Goal: Task Accomplishment & Management: Manage account settings

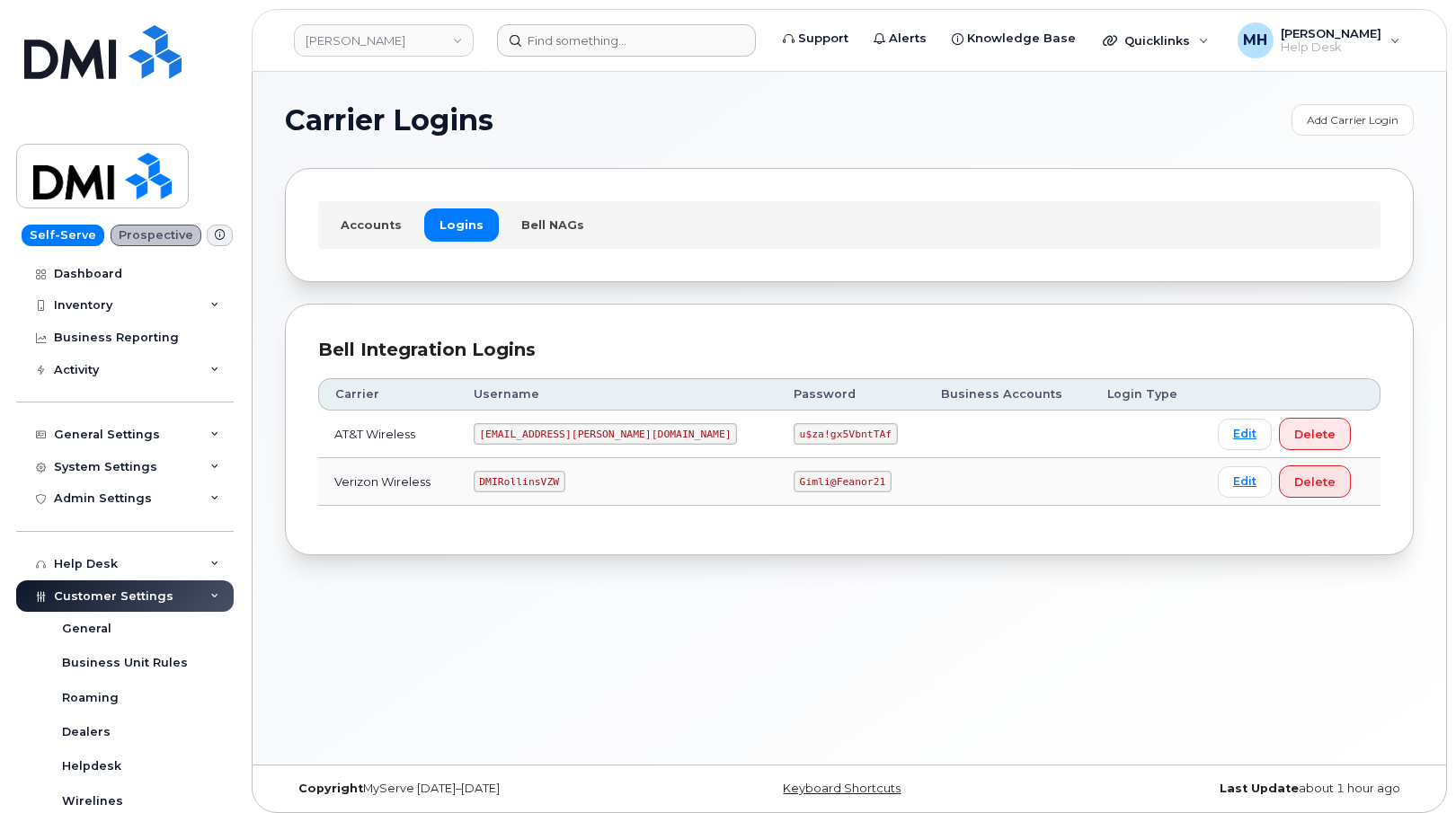
click at [651, 57] on header "[PERSON_NAME] Support Alerts Knowledge Base Quicklinks Suspend / Cancel Device …" at bounding box center [849, 41] width 1195 height 63
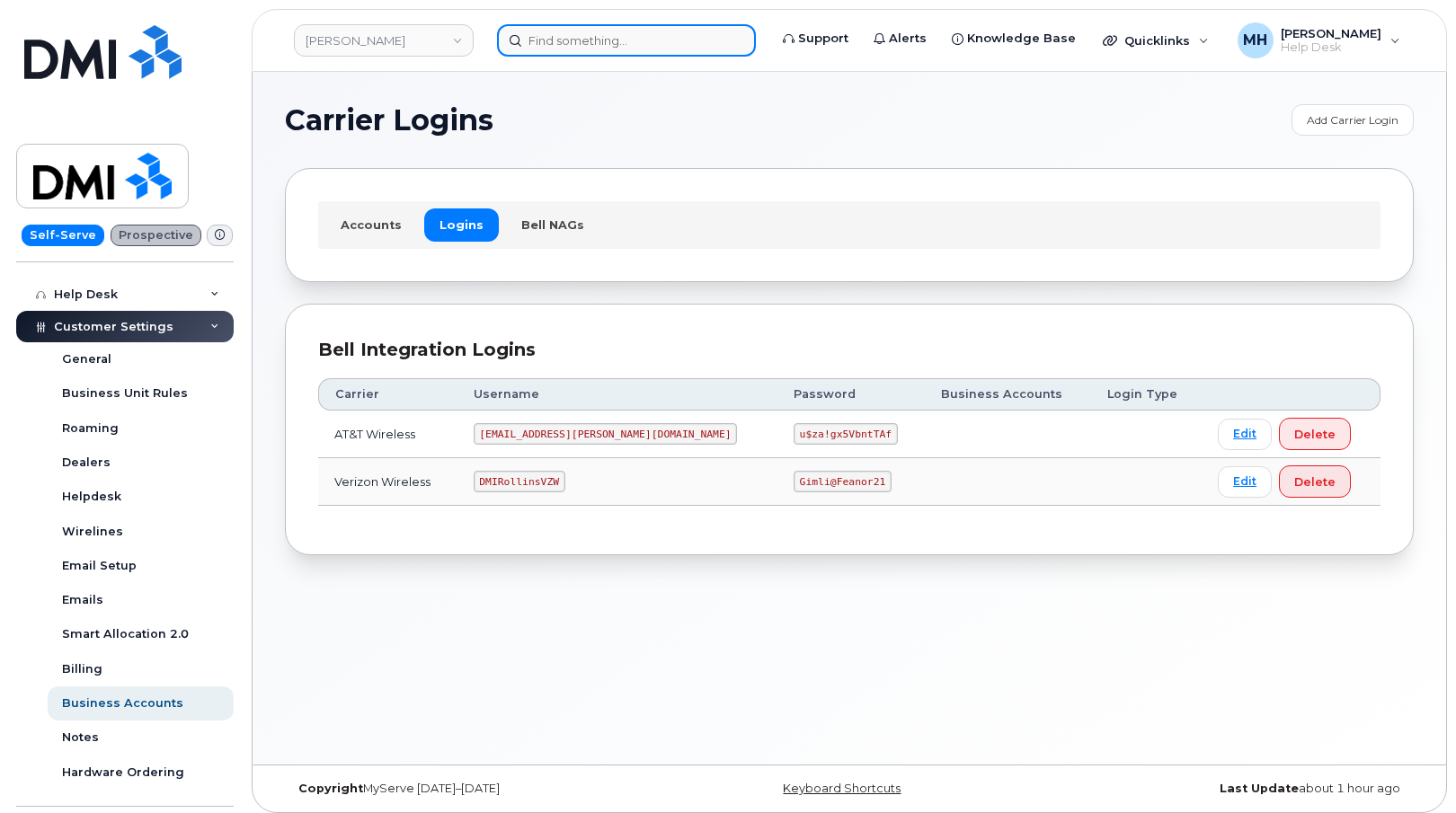
click at [649, 40] on input at bounding box center [626, 41] width 259 height 32
paste input "[PHONE_NUMBER]"
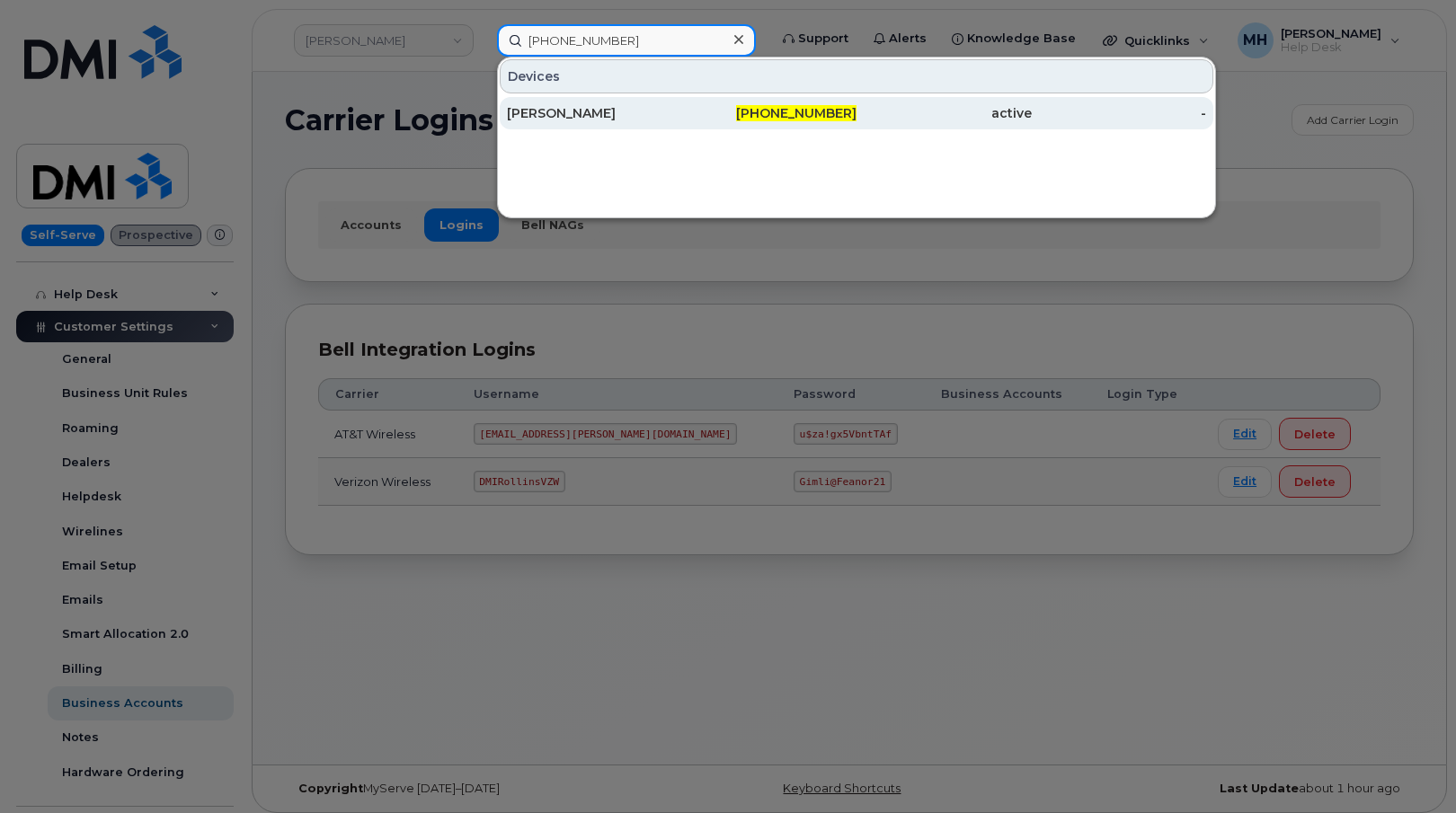
type input "[PHONE_NUMBER]"
click at [619, 115] on div "[PERSON_NAME]" at bounding box center [594, 113] width 175 height 18
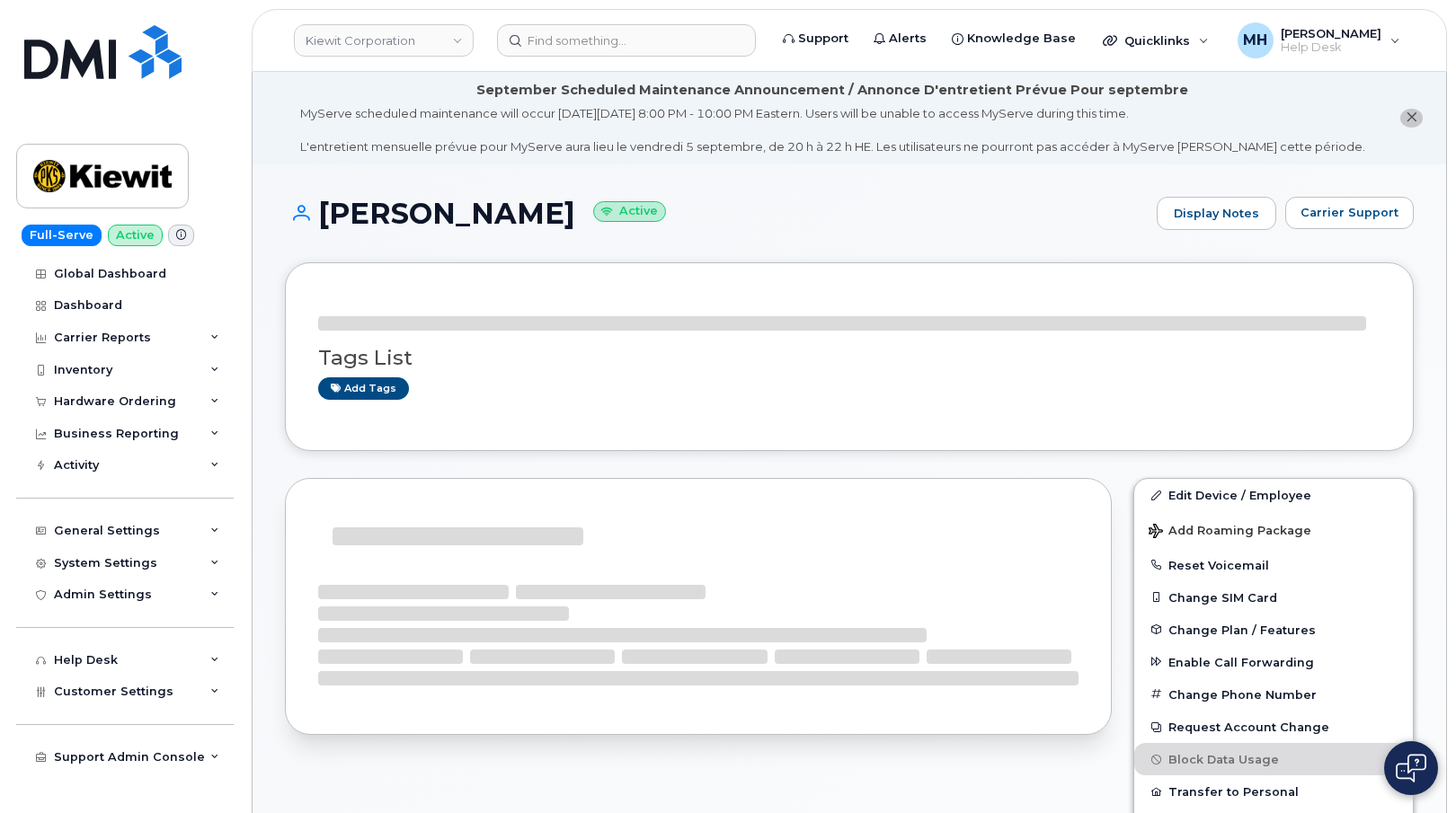
click at [1333, 126] on li "September Scheduled Maintenance Announcement / Annonce D'entretient Prévue Pour…" at bounding box center [849, 118] width 1193 height 92
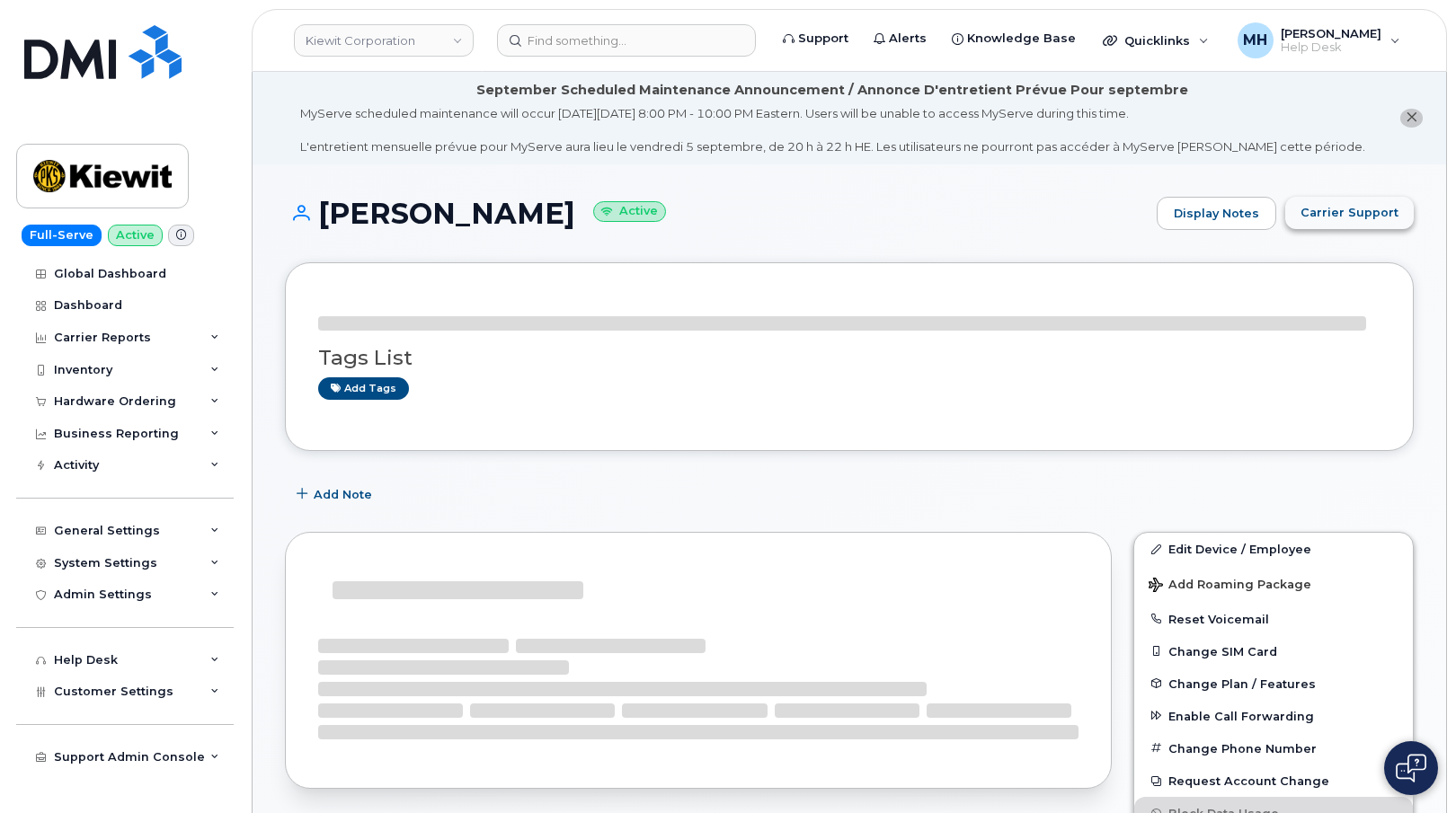
click at [1332, 215] on span "Carrier Support" at bounding box center [1349, 213] width 98 height 17
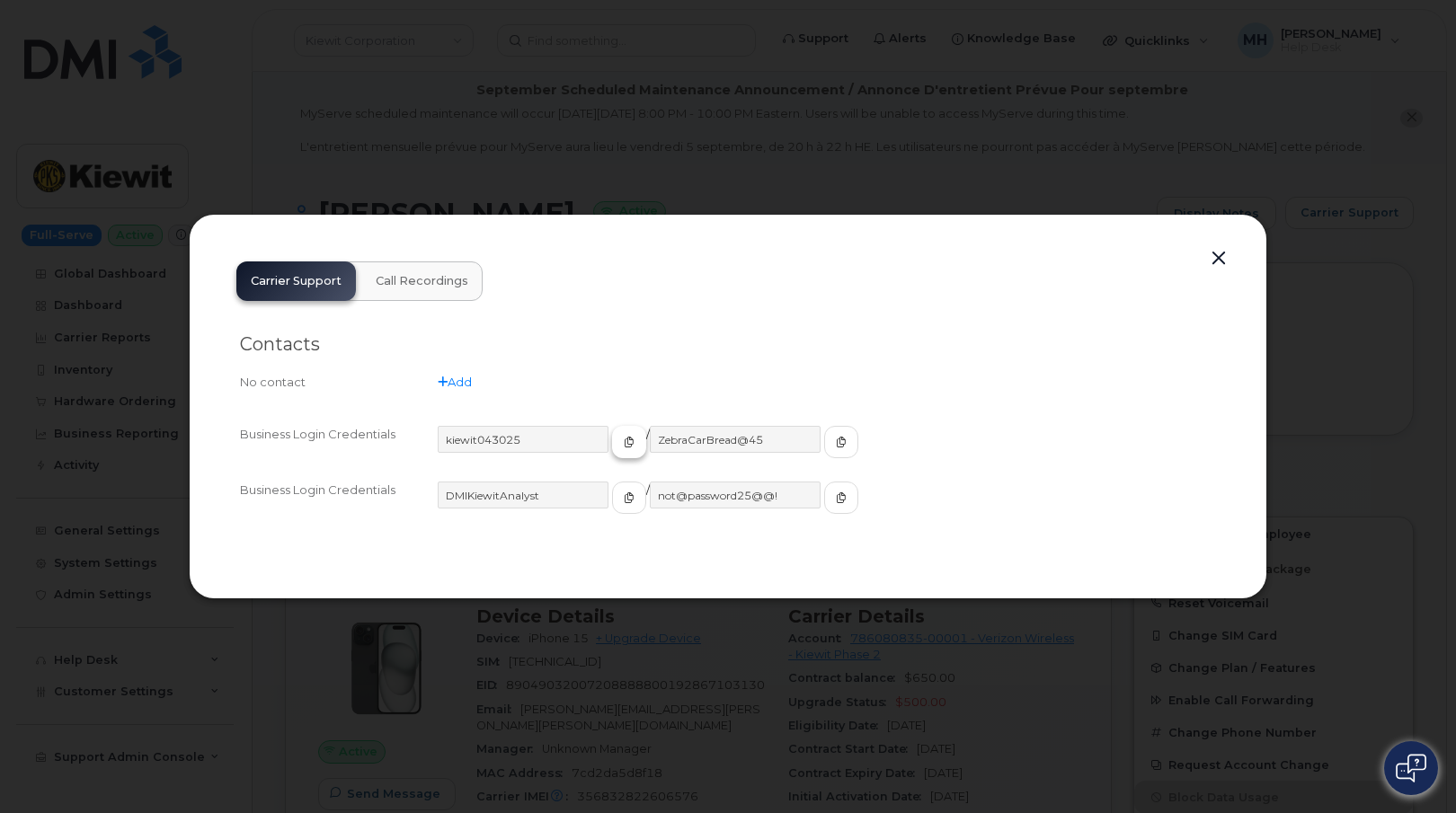
click at [623, 444] on icon "button" at bounding box center [628, 442] width 10 height 10
click at [824, 448] on button "button" at bounding box center [841, 442] width 34 height 32
click at [1221, 261] on button "button" at bounding box center [1218, 258] width 27 height 25
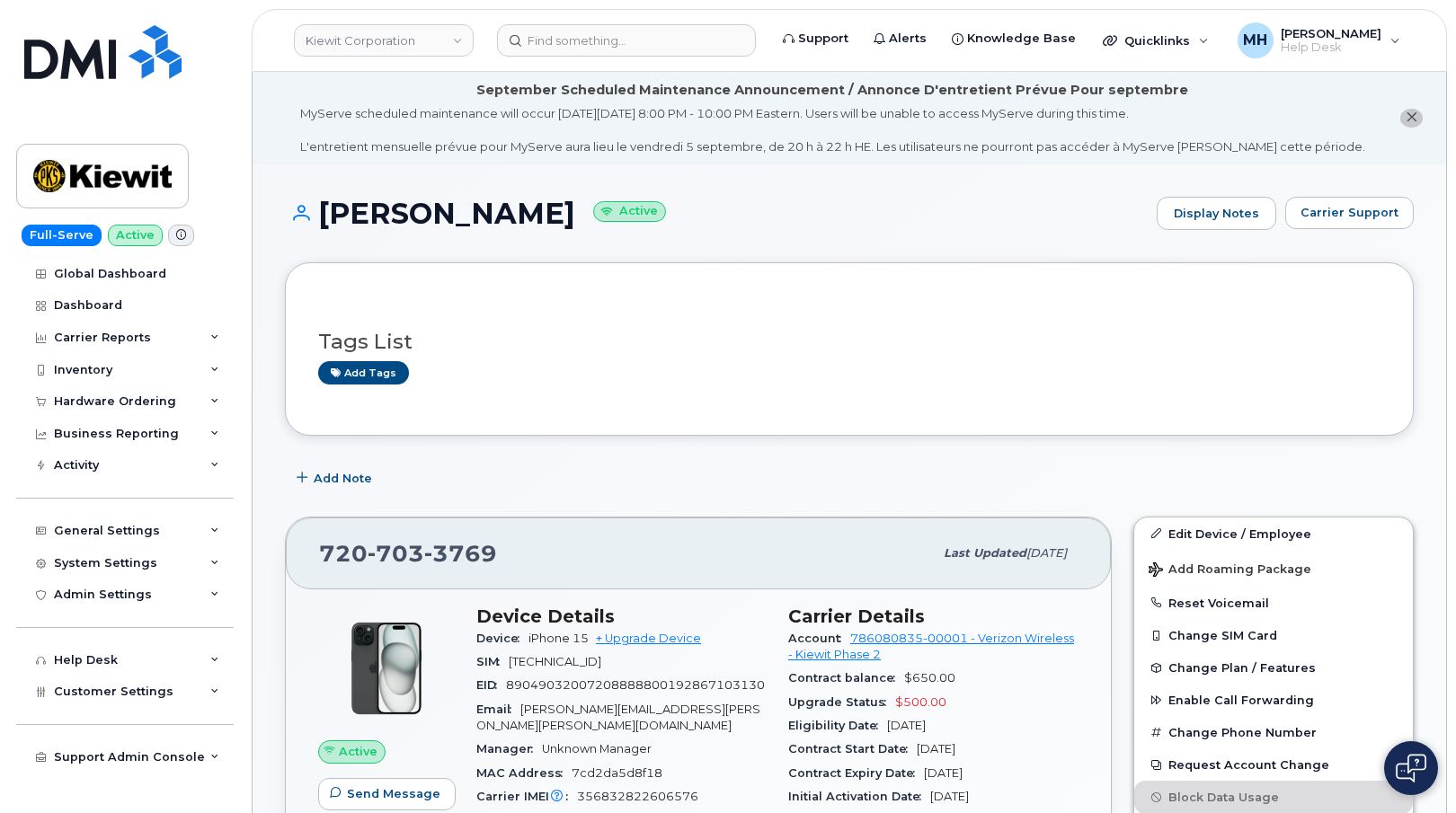
click at [372, 16] on header "Kiewit Corporation Support Alerts Knowledge Base Quicklinks Suspend / Cancel De…" at bounding box center [849, 41] width 1195 height 63
click at [354, 41] on link "Kiewit Corporation" at bounding box center [383, 41] width 180 height 32
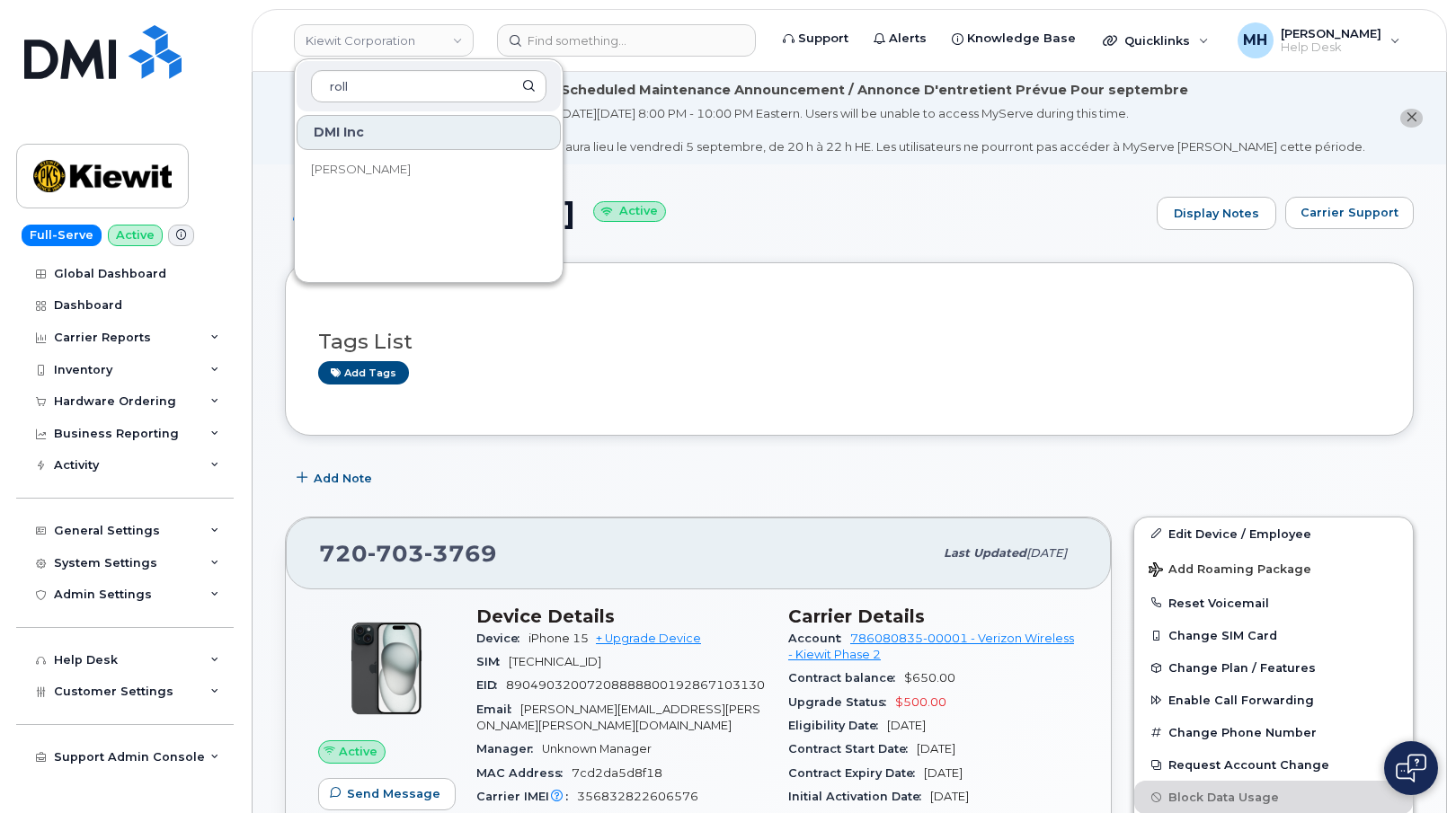
type input "roll"
drag, startPoint x: 336, startPoint y: 130, endPoint x: 341, endPoint y: 154, distance: 24.5
click at [341, 154] on div "DMI Inc Rollins" at bounding box center [429, 194] width 267 height 162
click at [341, 154] on link "[PERSON_NAME]" at bounding box center [429, 170] width 264 height 36
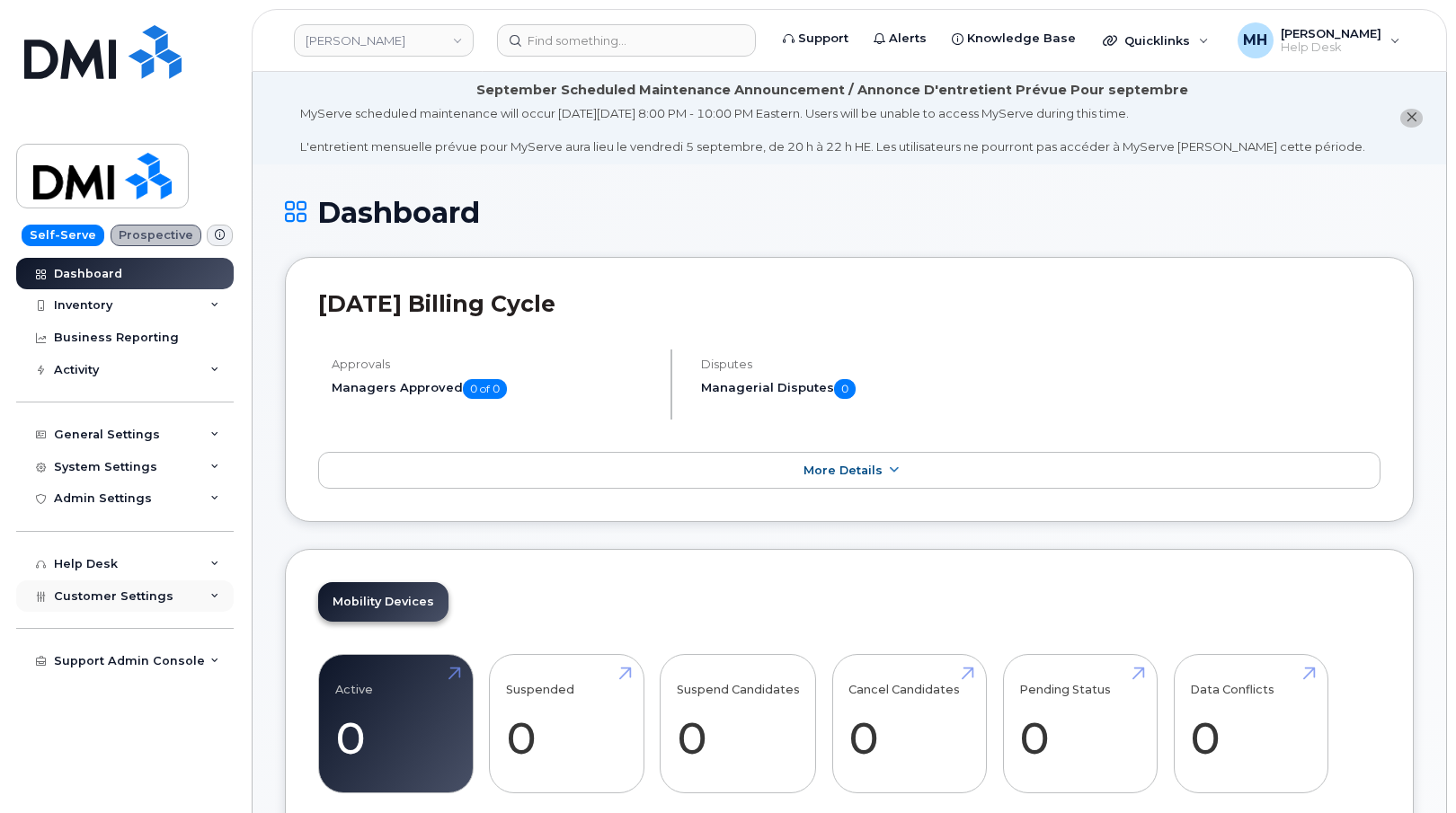
click at [121, 606] on div "Customer Settings" at bounding box center [124, 596] width 218 height 32
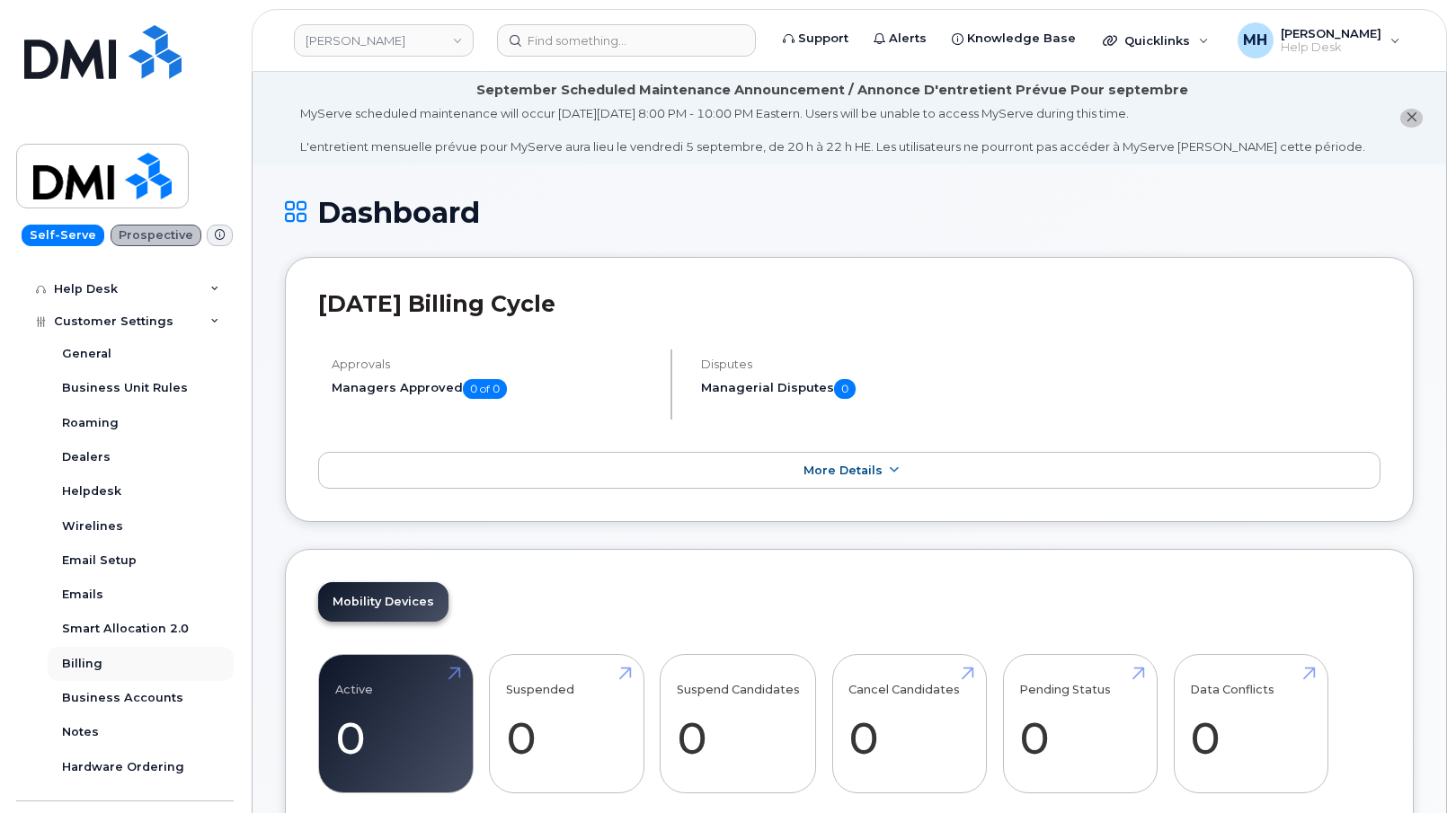
scroll to position [310, 0]
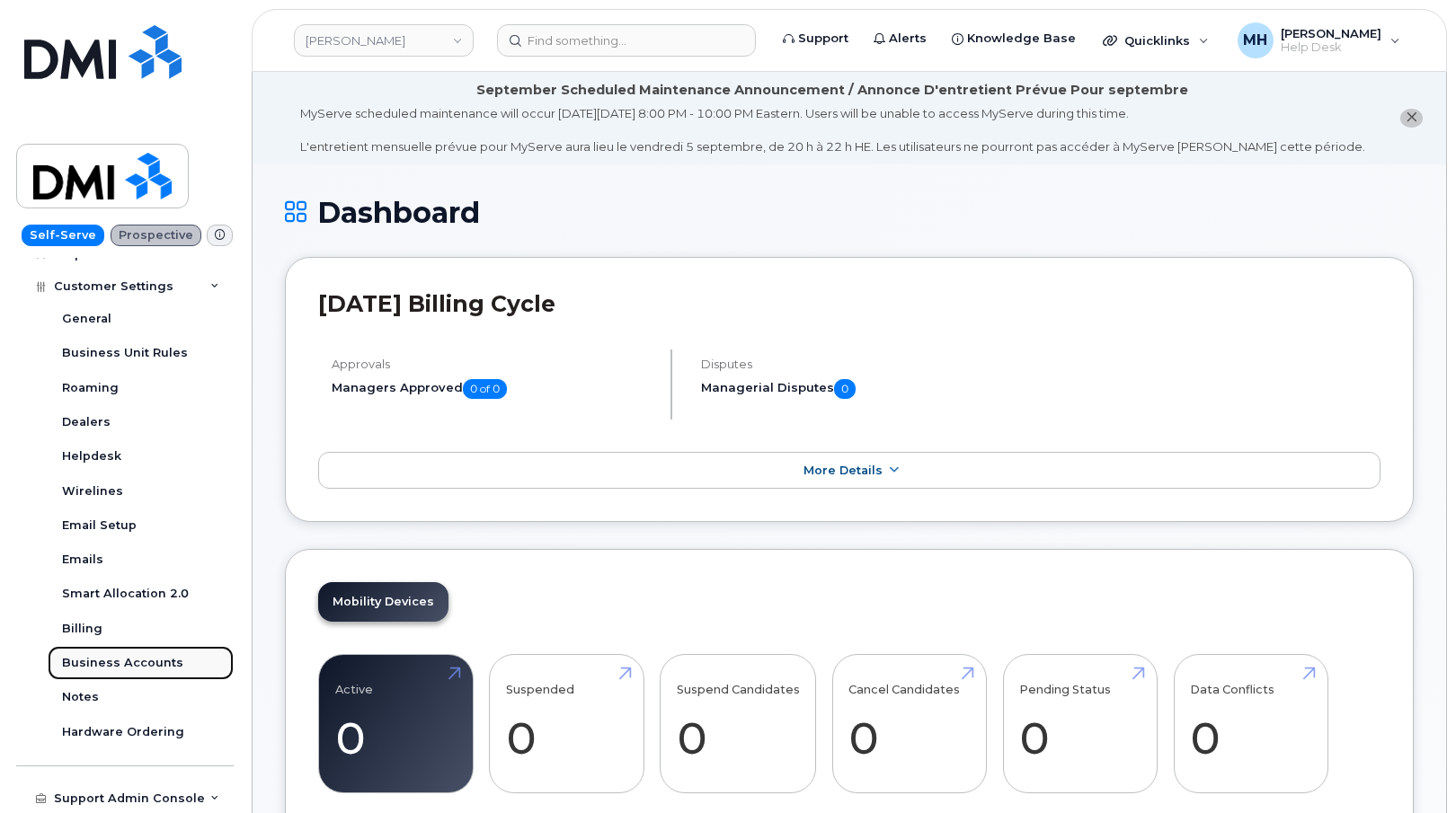
click at [126, 652] on link "Business Accounts" at bounding box center [140, 663] width 186 height 34
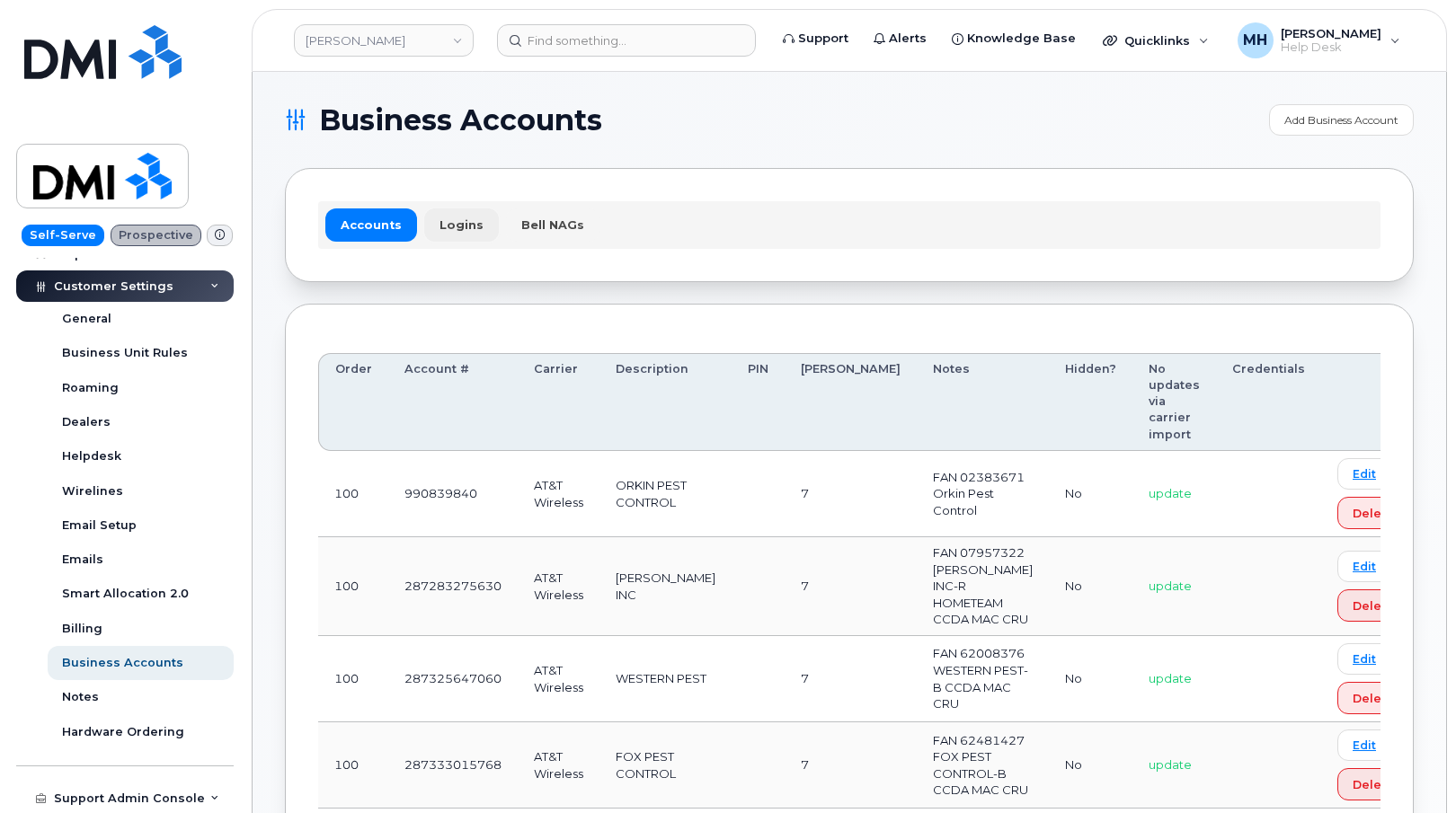
click at [476, 234] on link "Logins" at bounding box center [461, 224] width 74 height 32
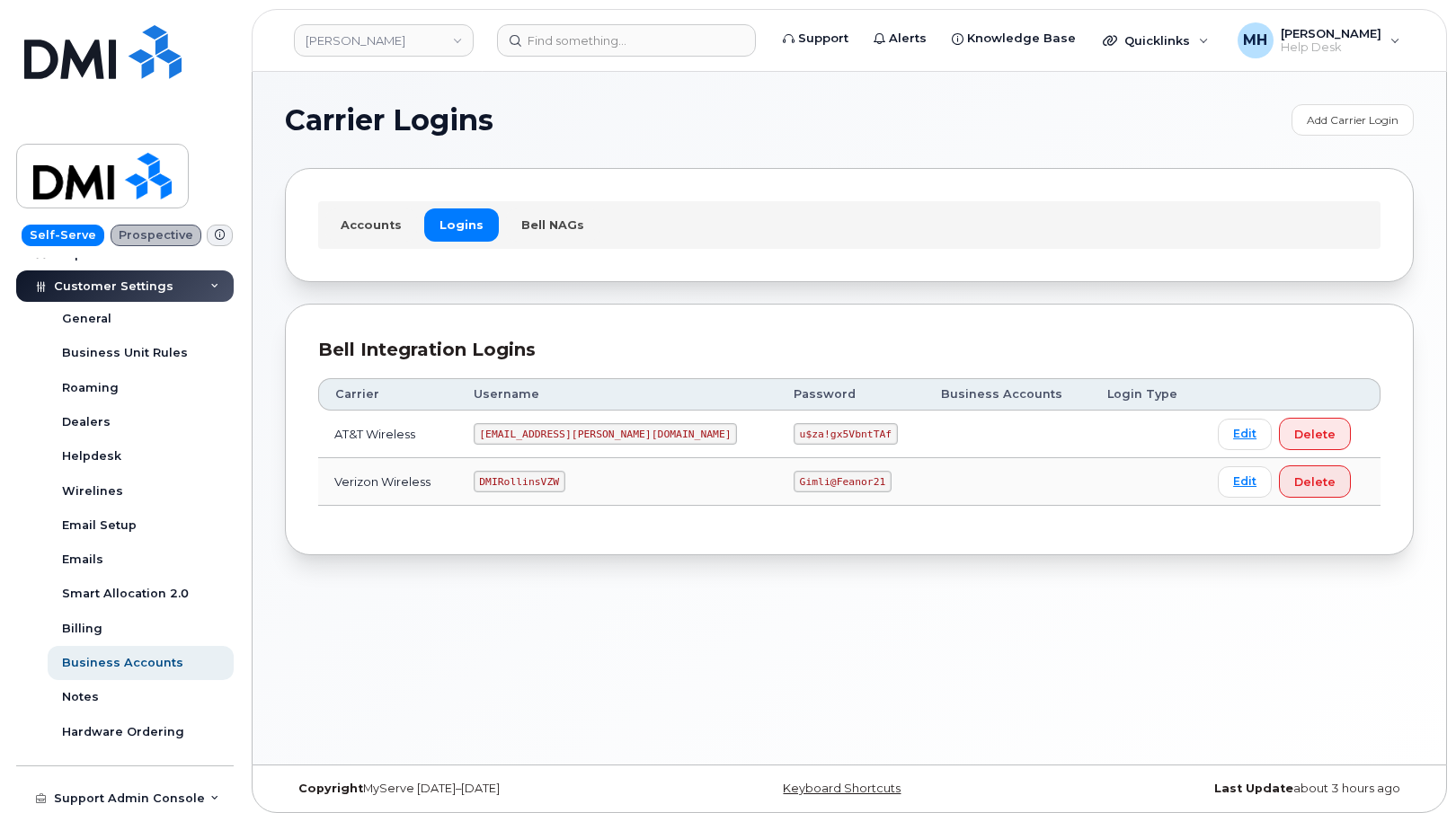
click at [793, 435] on code "u$za!gx5VbntTAf" at bounding box center [845, 433] width 105 height 22
copy code "u$za!gx5VbntTAf"
click at [669, 479] on td "DMIRollinsVZW" at bounding box center [618, 482] width 320 height 48
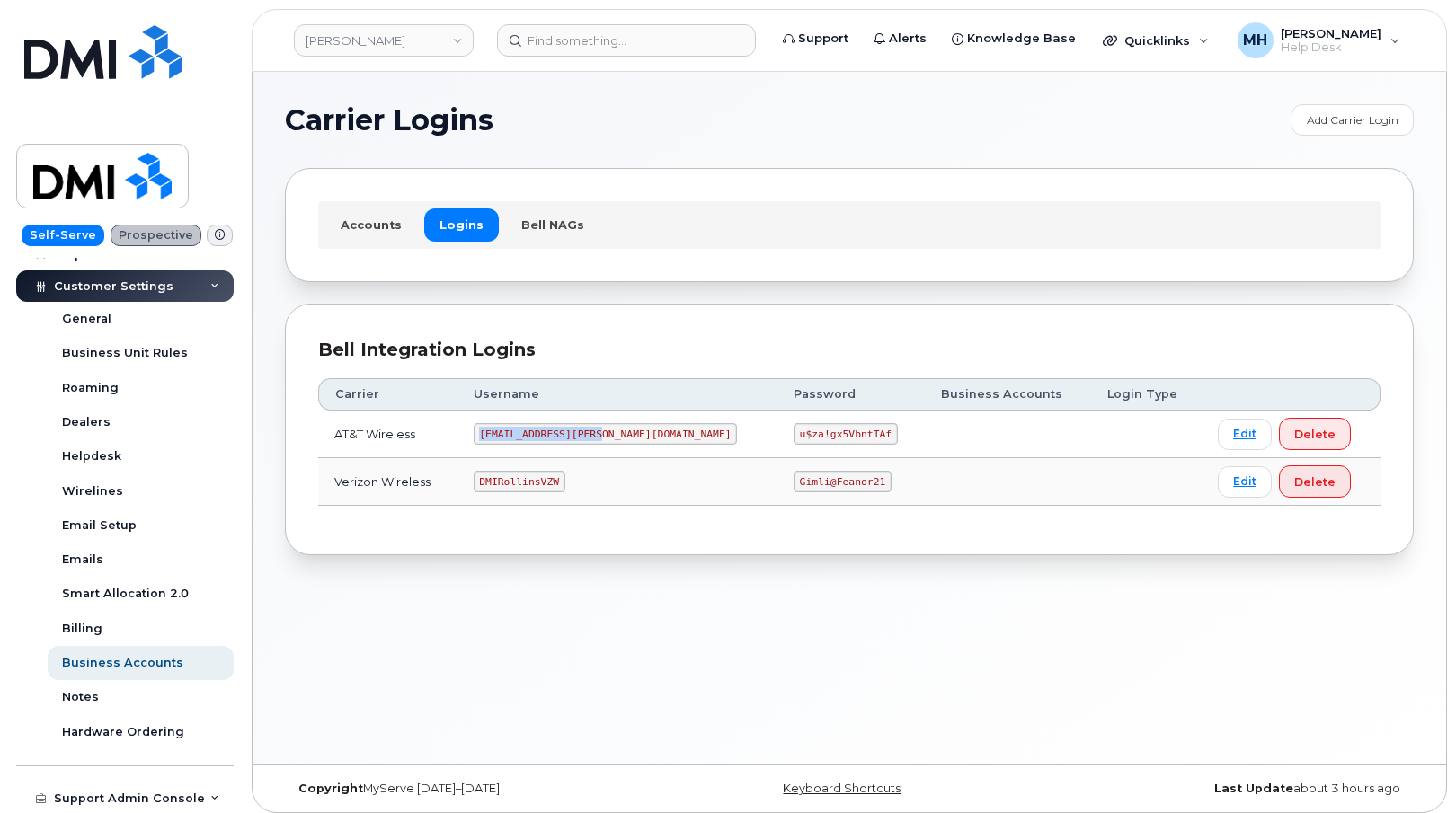
drag, startPoint x: 619, startPoint y: 436, endPoint x: 498, endPoint y: 436, distance: 121.0
click at [498, 436] on td "[EMAIL_ADDRESS][PERSON_NAME][DOMAIN_NAME]" at bounding box center [618, 434] width 320 height 48
copy code "[EMAIL_ADDRESS][PERSON_NAME][DOMAIN_NAME]"
drag, startPoint x: 796, startPoint y: 433, endPoint x: 710, endPoint y: 431, distance: 86.0
click at [793, 431] on code "u$za!gx5VbntTAf" at bounding box center [845, 433] width 105 height 22
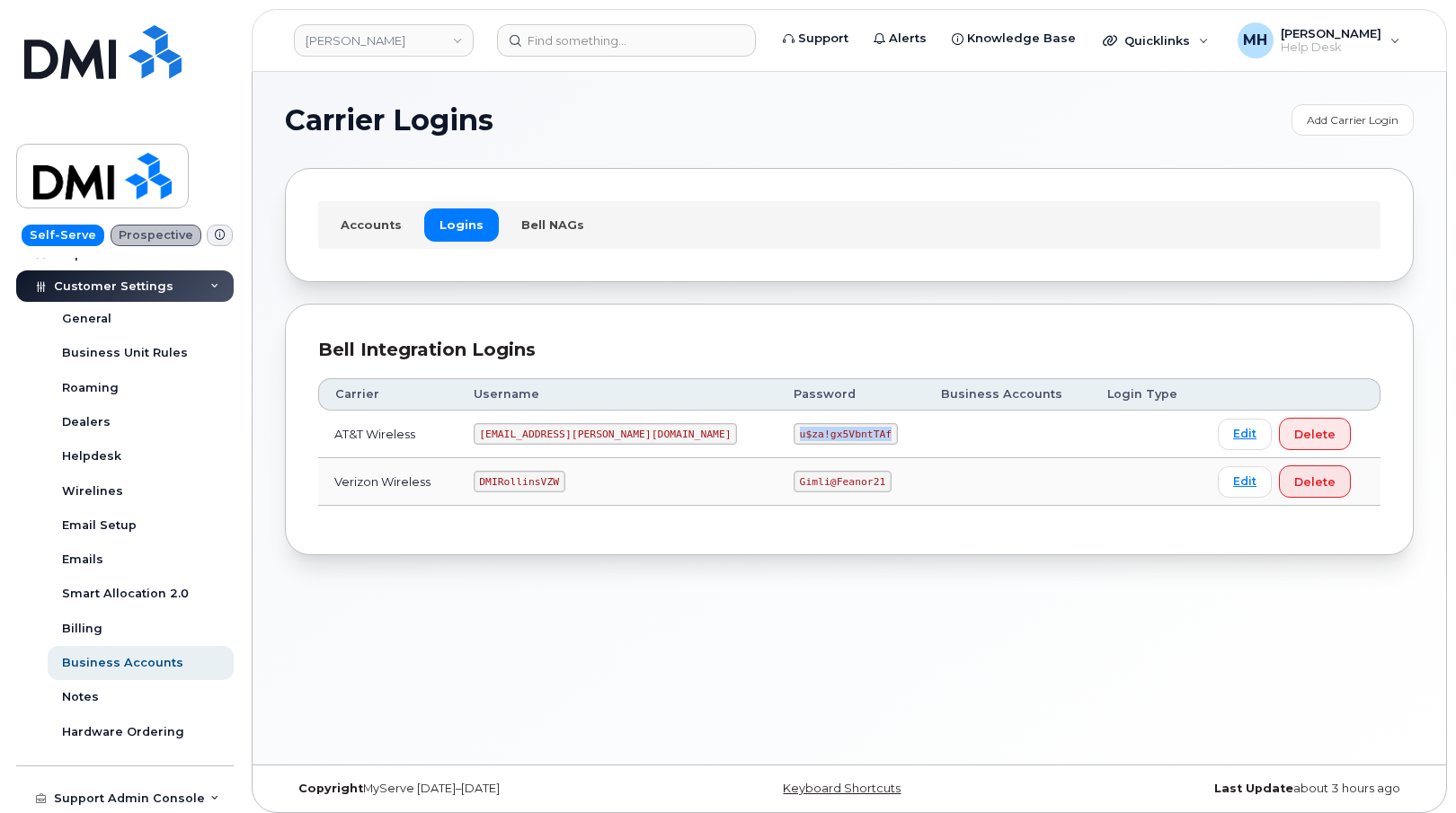
copy code "u$za!gx5VbntTAf"
